Goal: Task Accomplishment & Management: Use online tool/utility

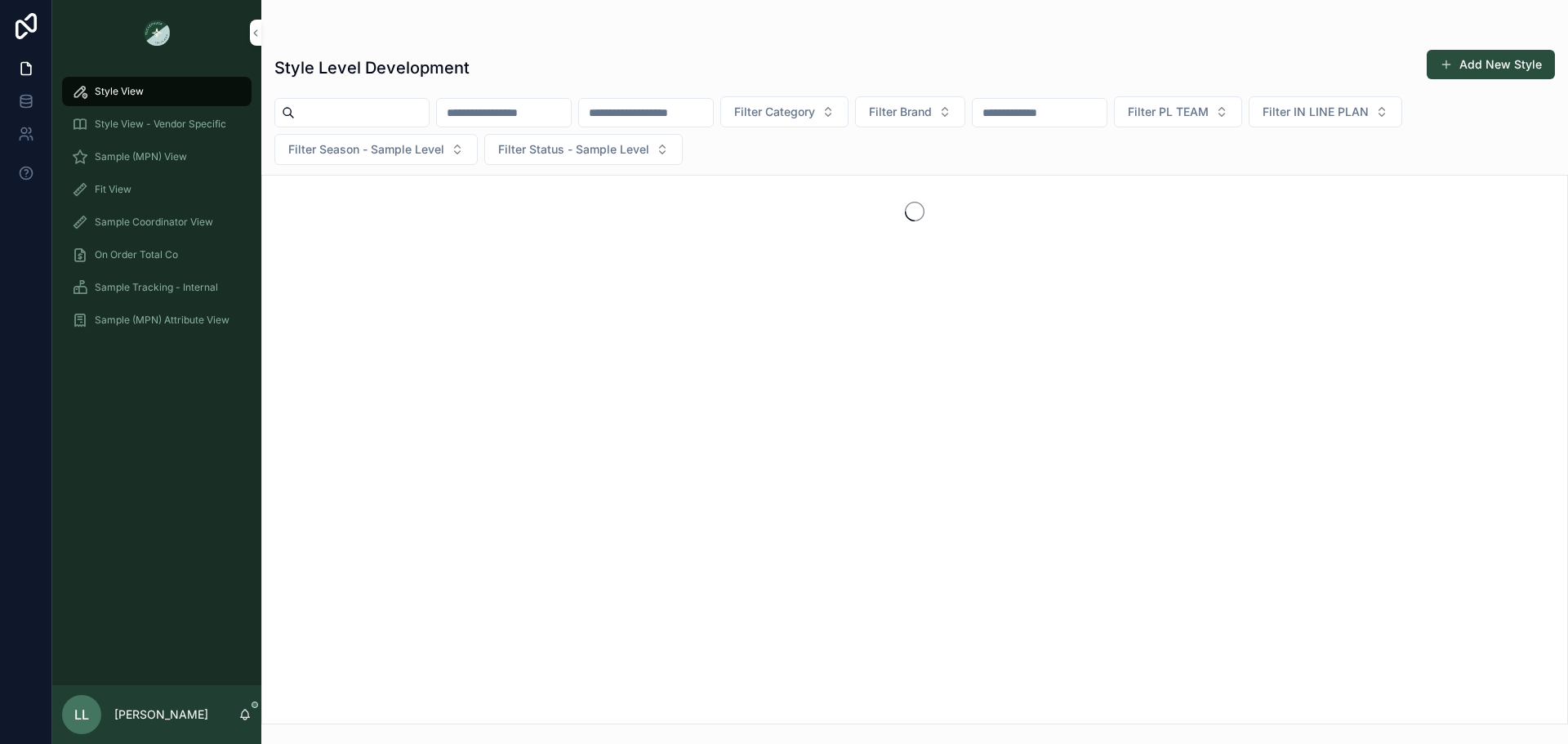
click at [151, 154] on span "Sample (MPN) View" at bounding box center [140, 156] width 92 height 13
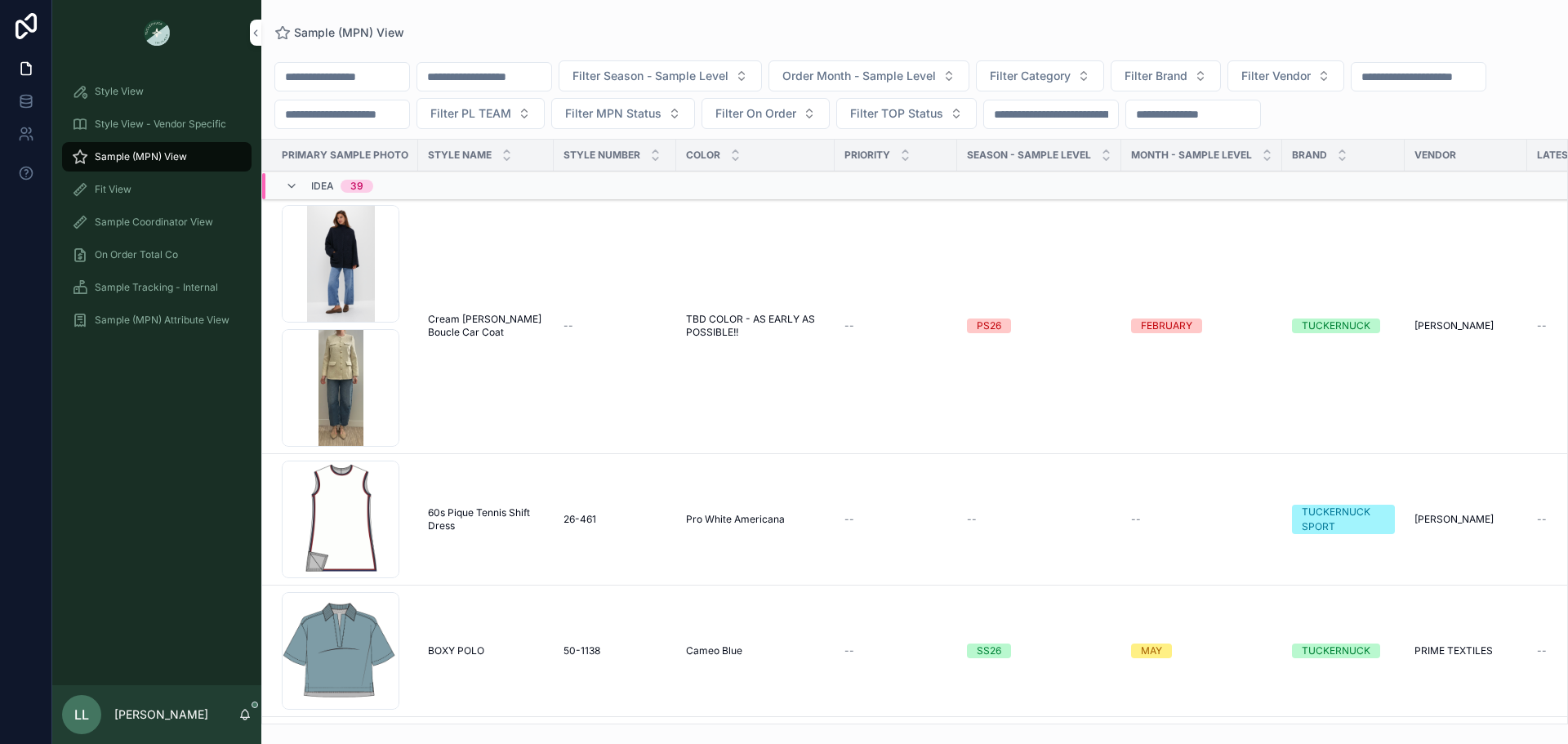
click at [544, 106] on button "Filter PL TEAM" at bounding box center [480, 114] width 128 height 31
click at [689, 202] on div "[GEOGRAPHIC_DATA]" at bounding box center [706, 206] width 227 height 26
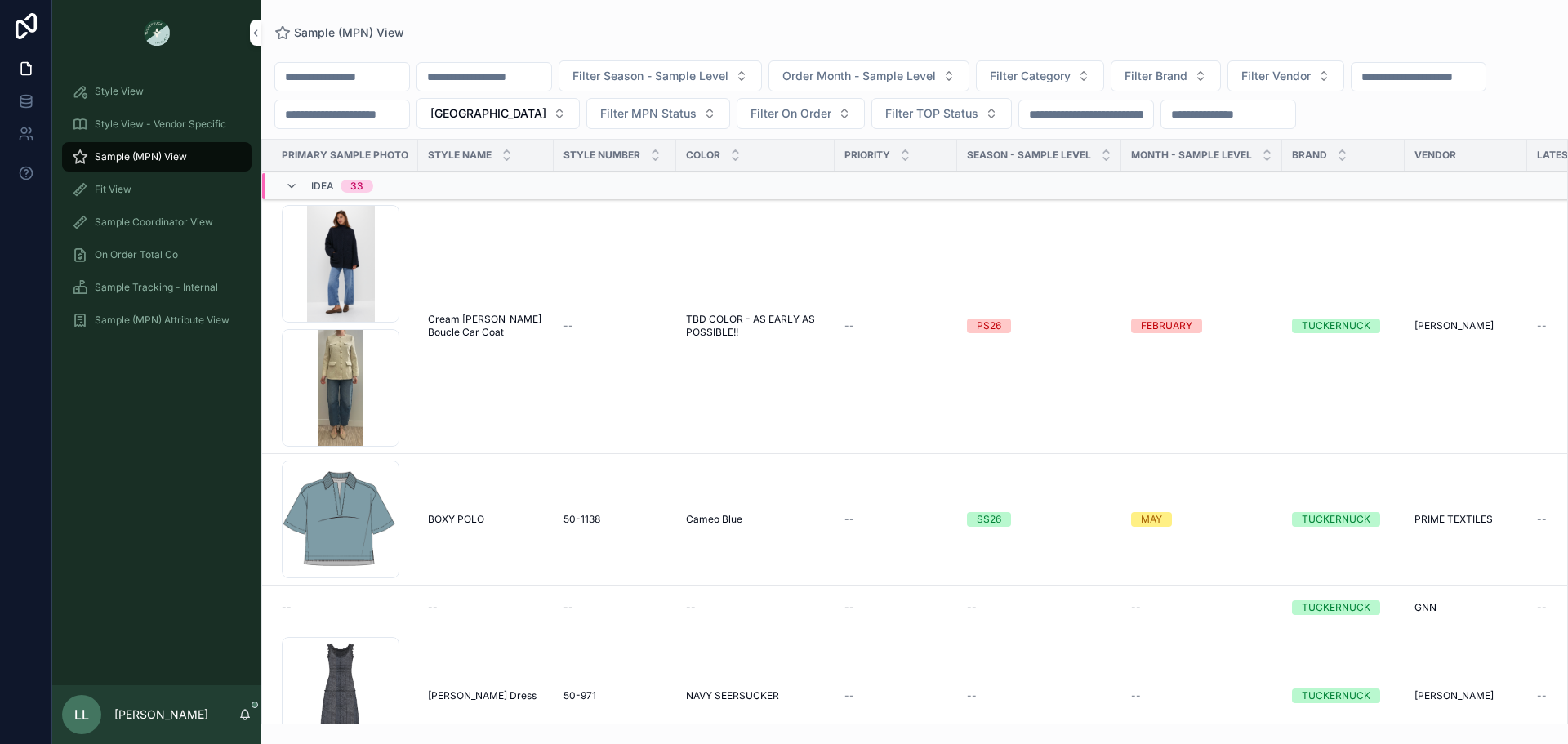
click at [459, 512] on td "BOXY POLO BOXY POLO" at bounding box center [485, 520] width 135 height 132
click at [702, 525] on span "Cameo Blue" at bounding box center [713, 519] width 56 height 13
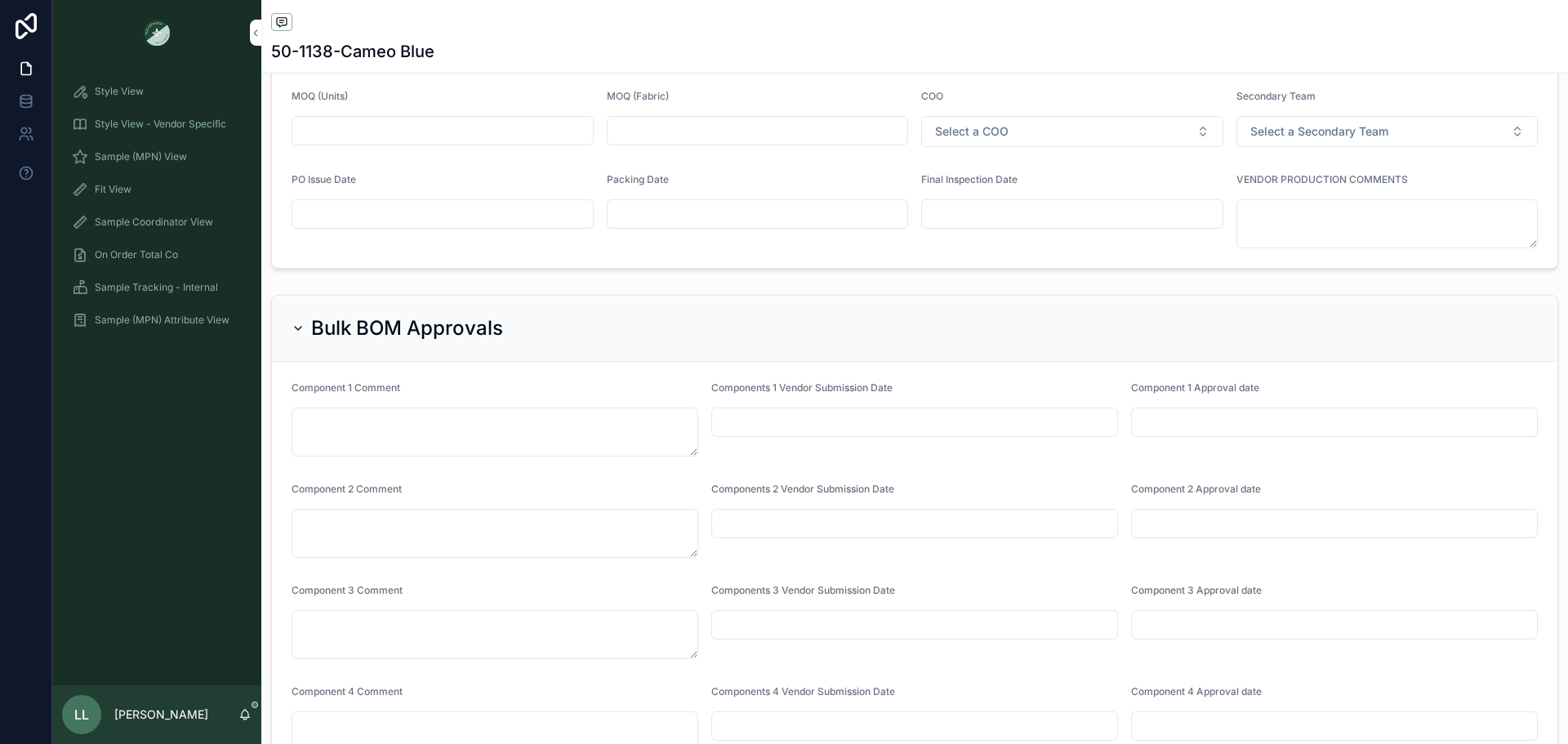
scroll to position [3921, 0]
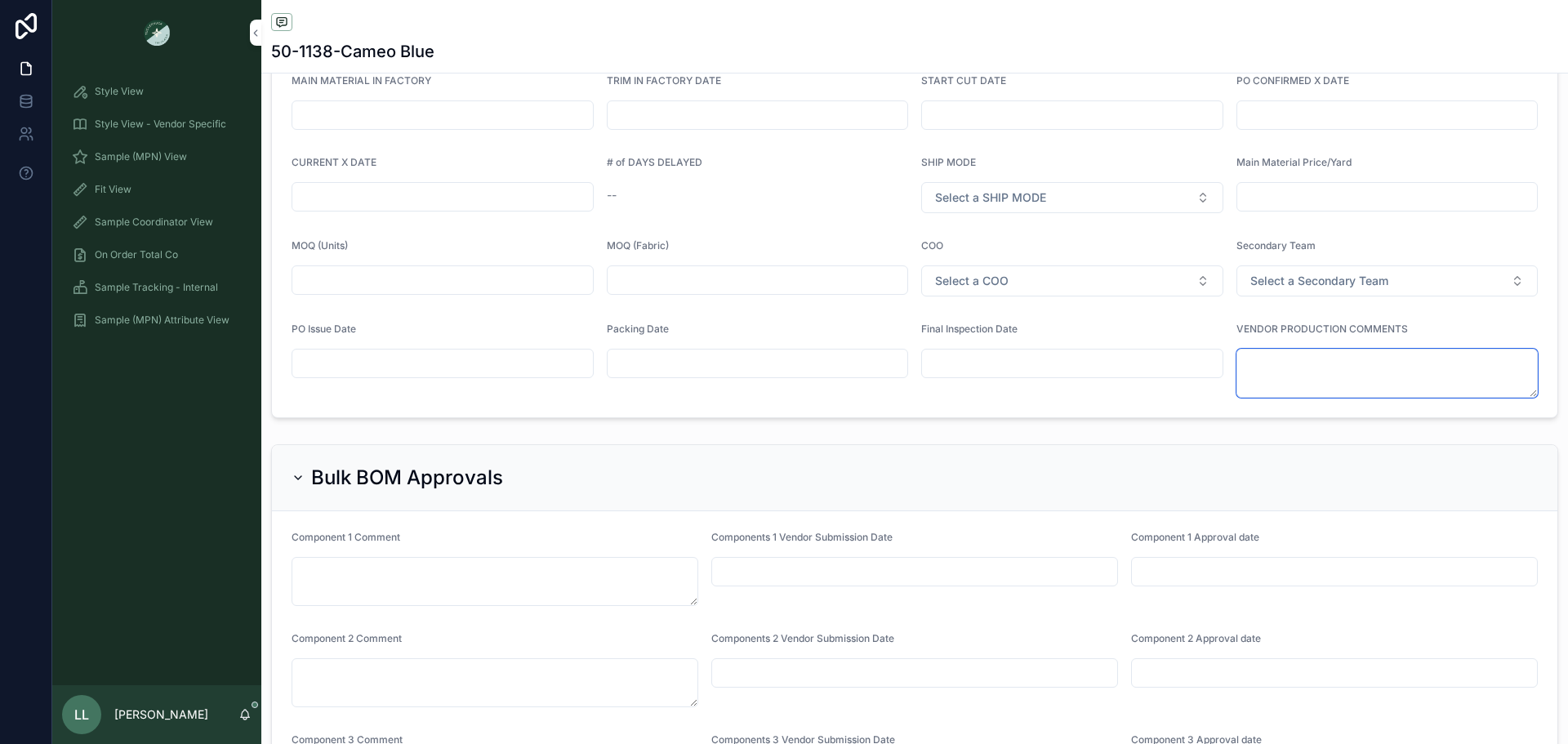
click at [1328, 383] on textarea "scrollable content" at bounding box center [1387, 373] width 303 height 49
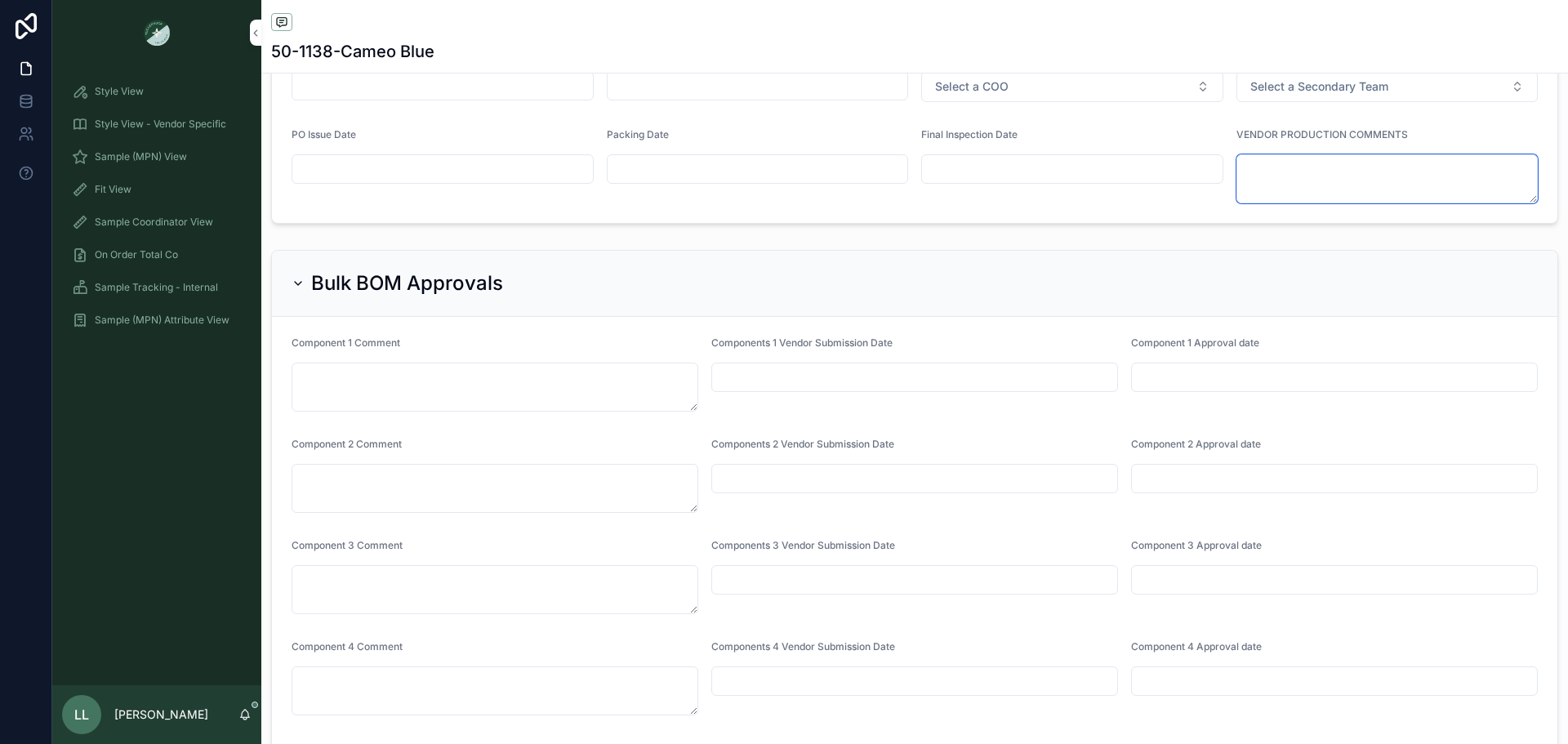
scroll to position [3913, 0]
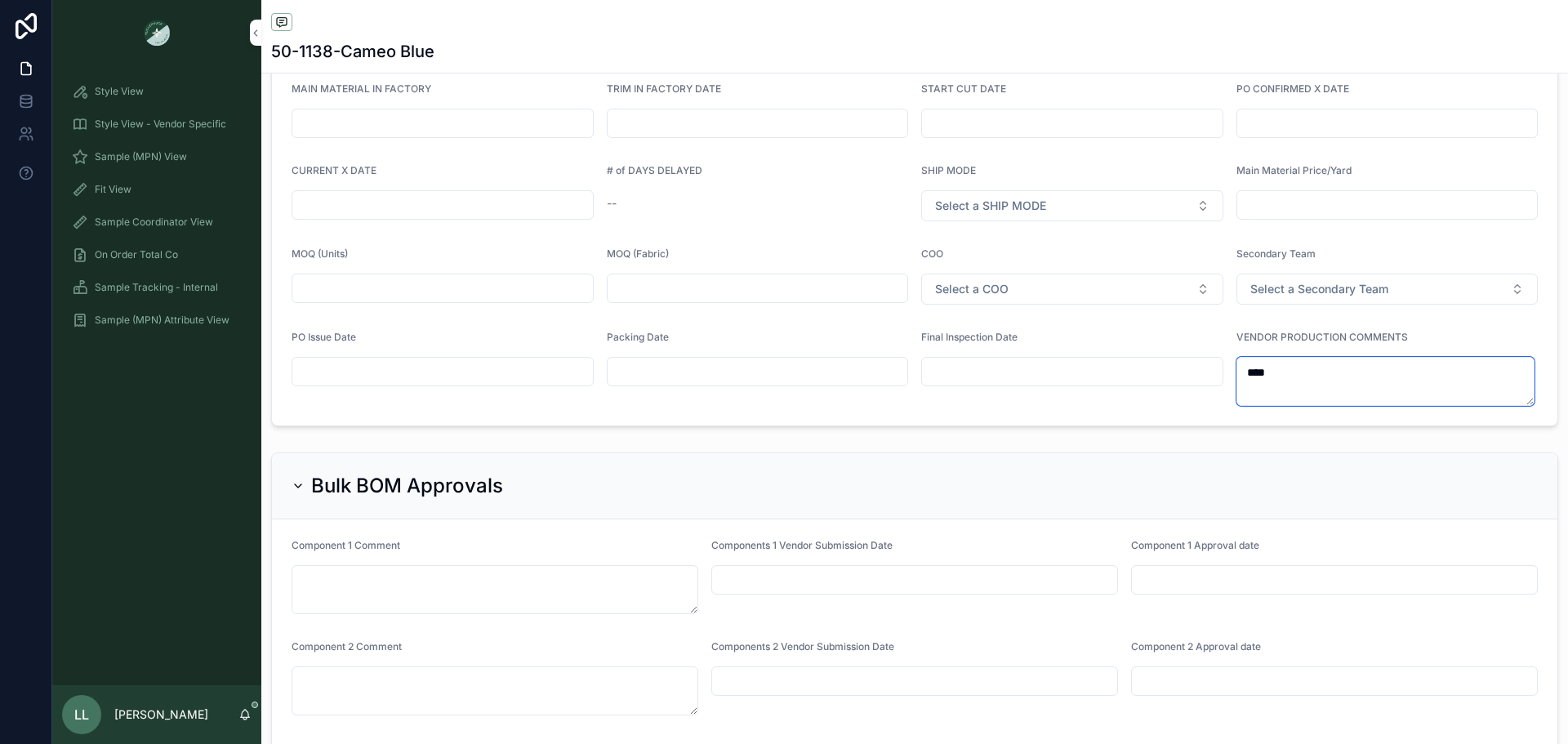
type textarea "*****"
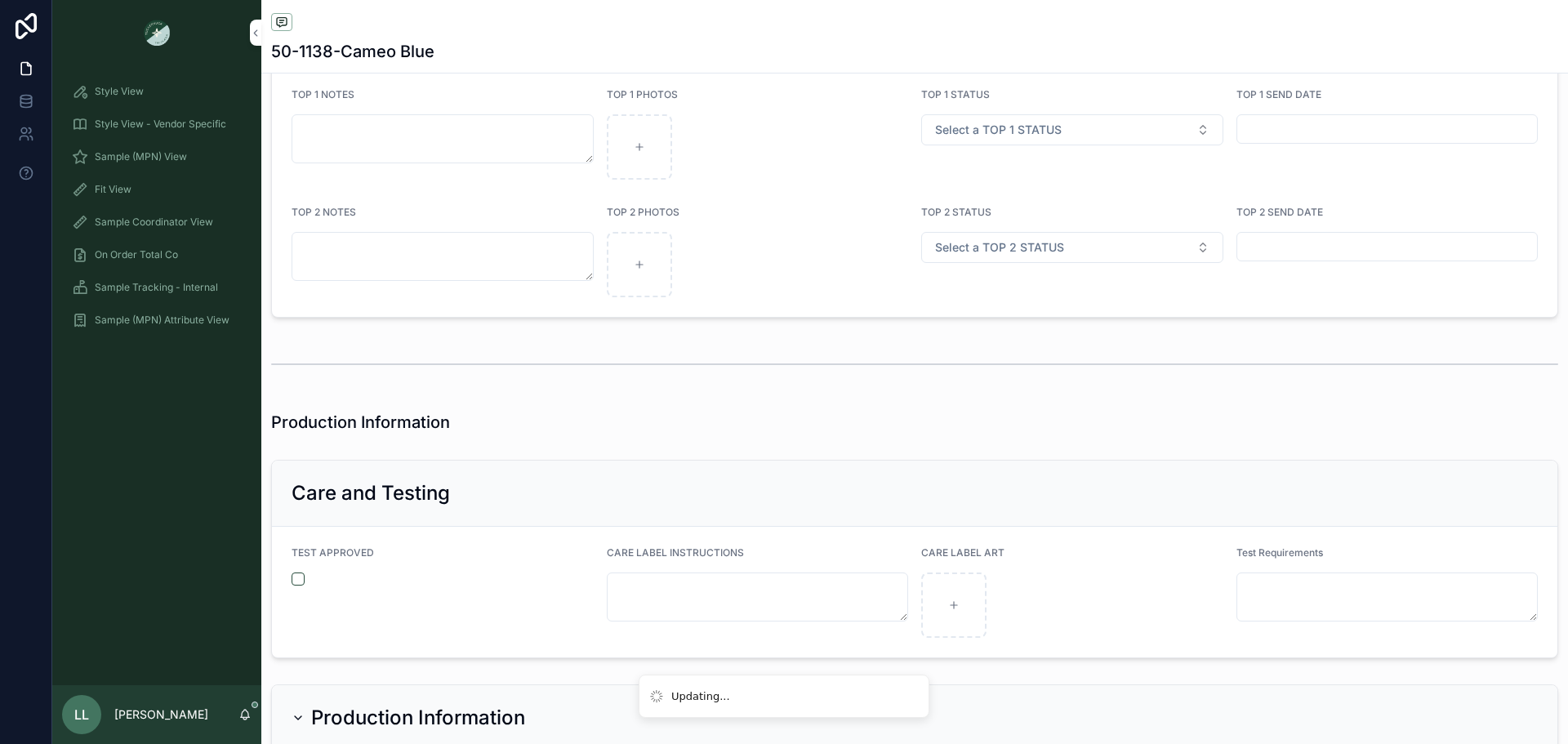
scroll to position [3178, 0]
